Goal: Task Accomplishment & Management: Manage account settings

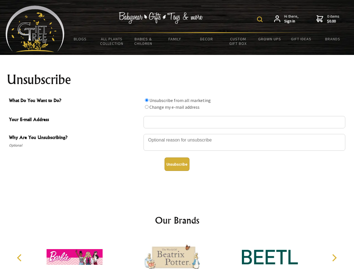
click at [261, 19] on img at bounding box center [260, 20] width 6 height 6
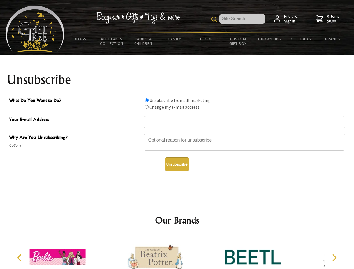
click at [177, 134] on div at bounding box center [244, 143] width 202 height 20
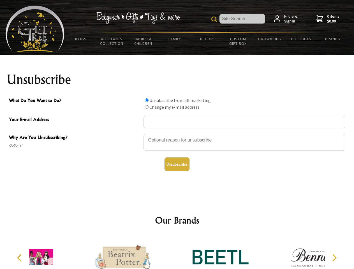
click at [147, 100] on input "What Do You Want to Do?" at bounding box center [147, 100] width 4 height 4
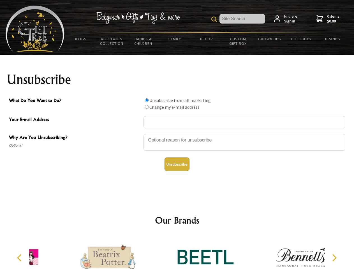
click at [147, 107] on input "What Do You Want to Do?" at bounding box center [147, 107] width 4 height 4
click at [177, 164] on button "Unsubscribe" at bounding box center [176, 163] width 25 height 13
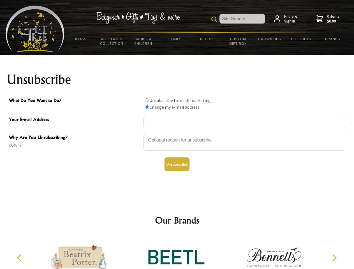
radio input "true"
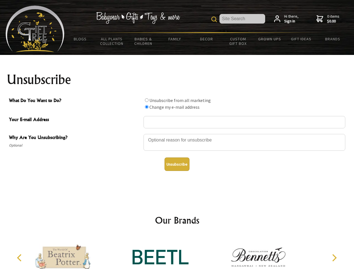
click at [20, 258] on icon "Previous" at bounding box center [19, 257] width 7 height 7
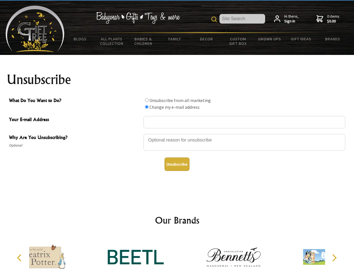
click at [334, 258] on icon "Next" at bounding box center [333, 257] width 7 height 7
